Goal: Task Accomplishment & Management: Use online tool/utility

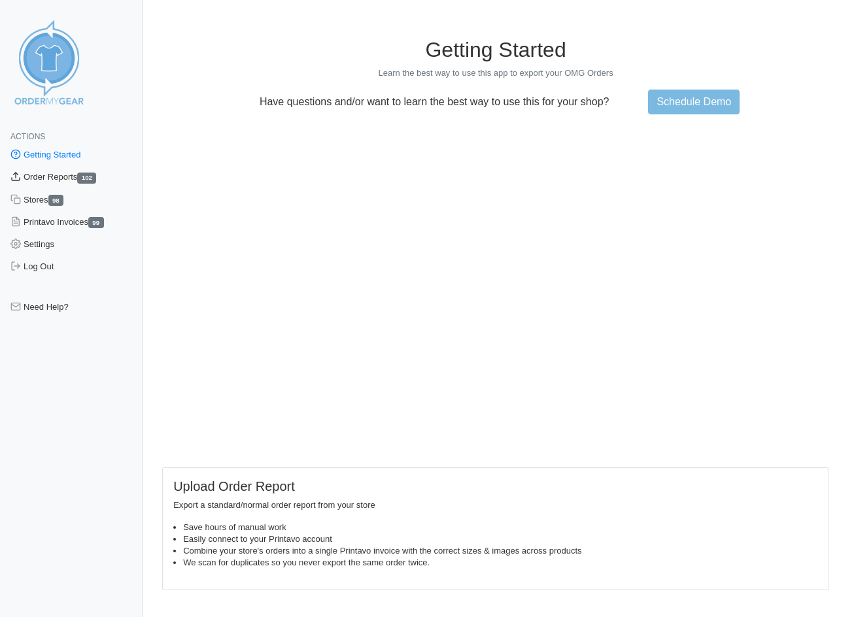
click at [41, 177] on link "Order Reports 102" at bounding box center [71, 177] width 142 height 22
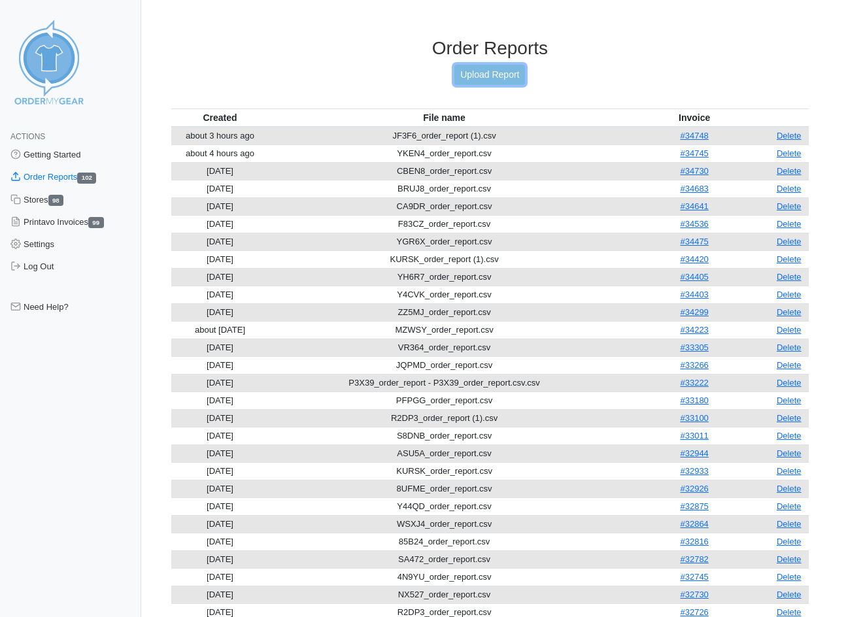
click at [495, 69] on link "Upload Report" at bounding box center [489, 75] width 71 height 20
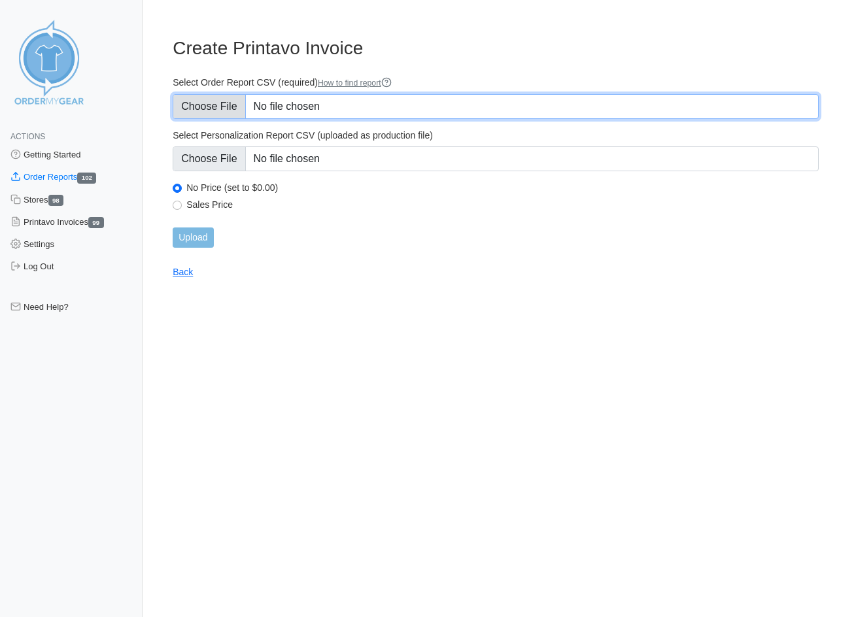
click at [236, 107] on input "Select Order Report CSV (required) How to find report" at bounding box center [496, 106] width 646 height 25
type input "C:\fakepath\R239H_order_report.csv"
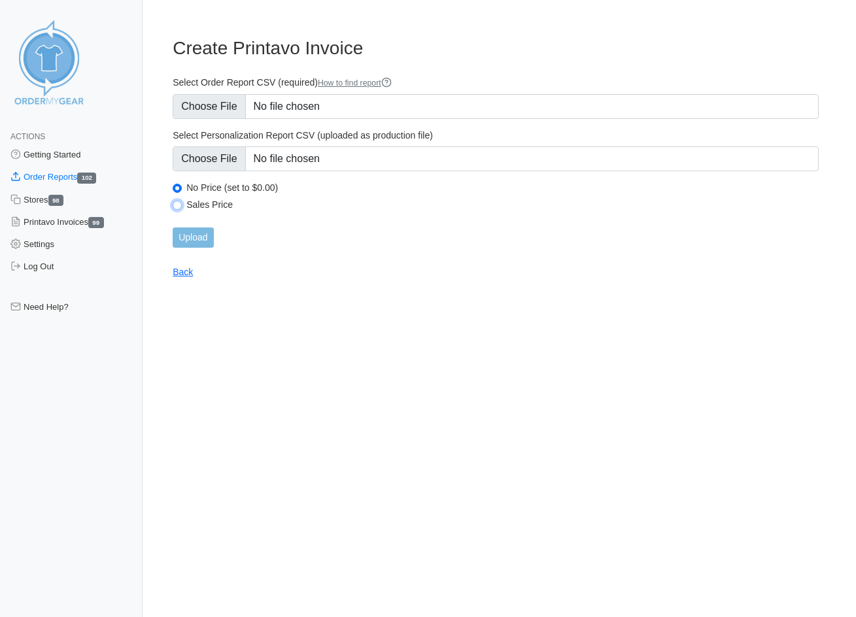
click at [176, 203] on input "Sales Price" at bounding box center [177, 205] width 9 height 9
radio input "true"
click at [186, 244] on input "Upload" at bounding box center [193, 237] width 41 height 20
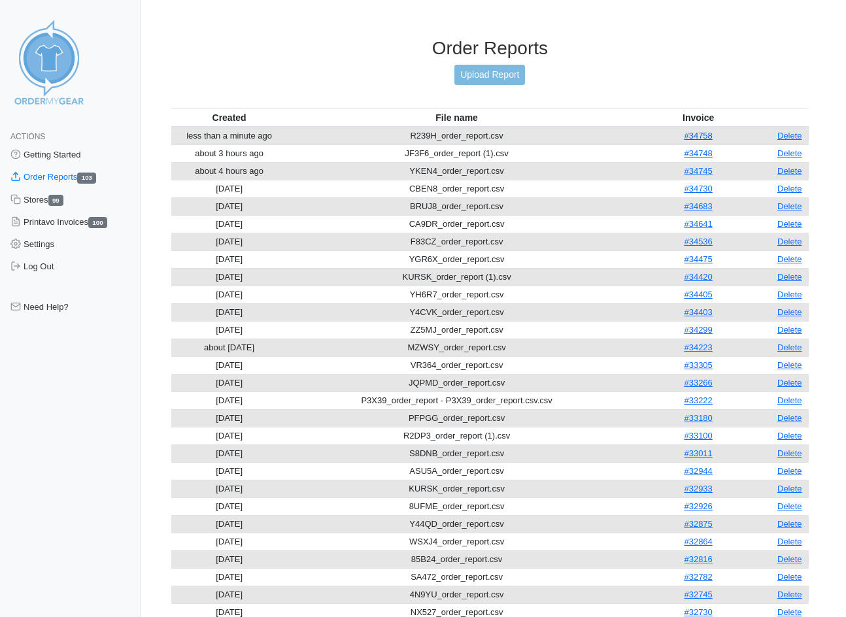
click at [699, 133] on link "#34758" at bounding box center [698, 136] width 28 height 10
